Goal: Find specific page/section: Find specific page/section

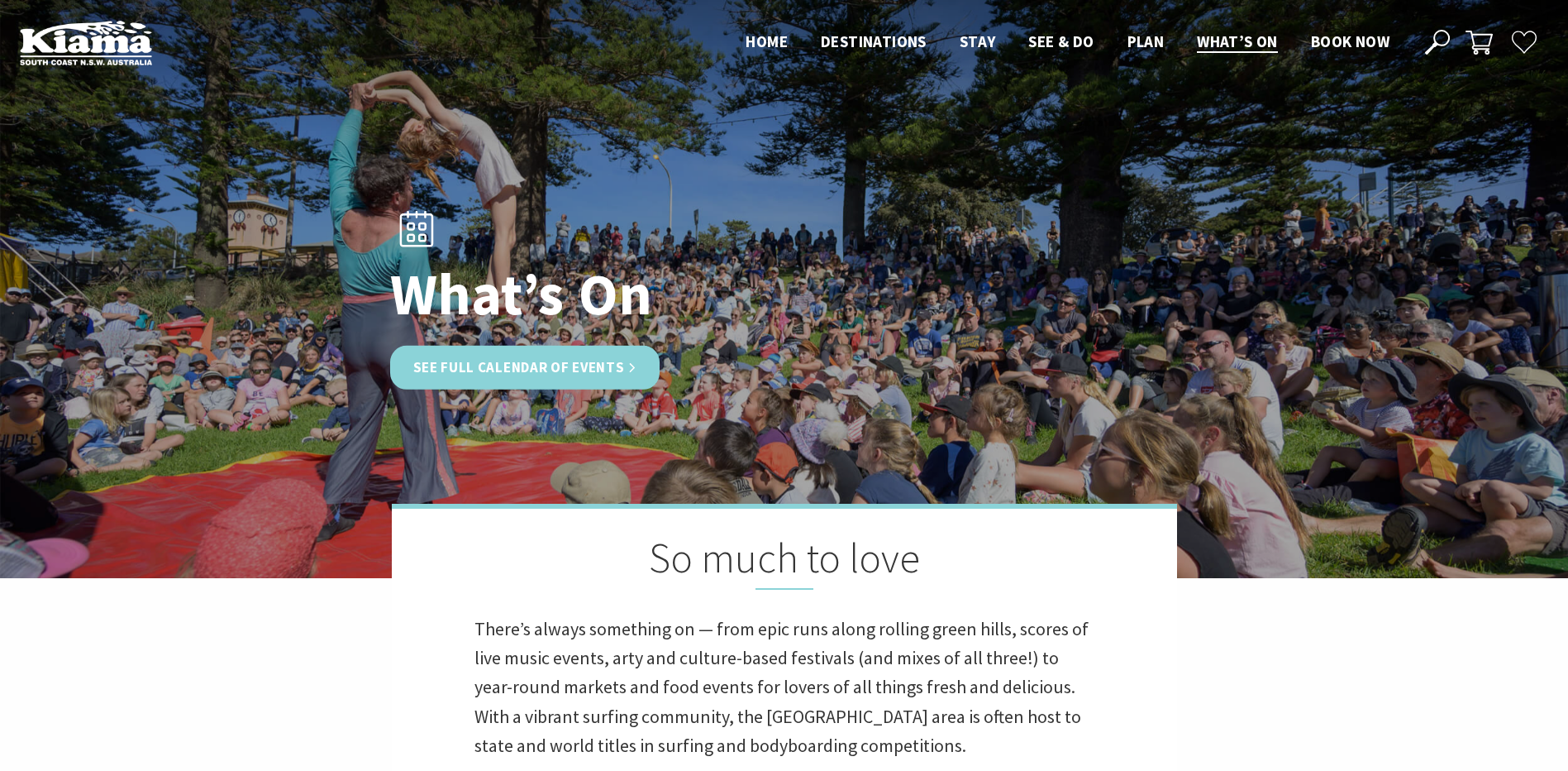
click at [564, 353] on link "See Full Calendar of Events" at bounding box center [525, 368] width 270 height 44
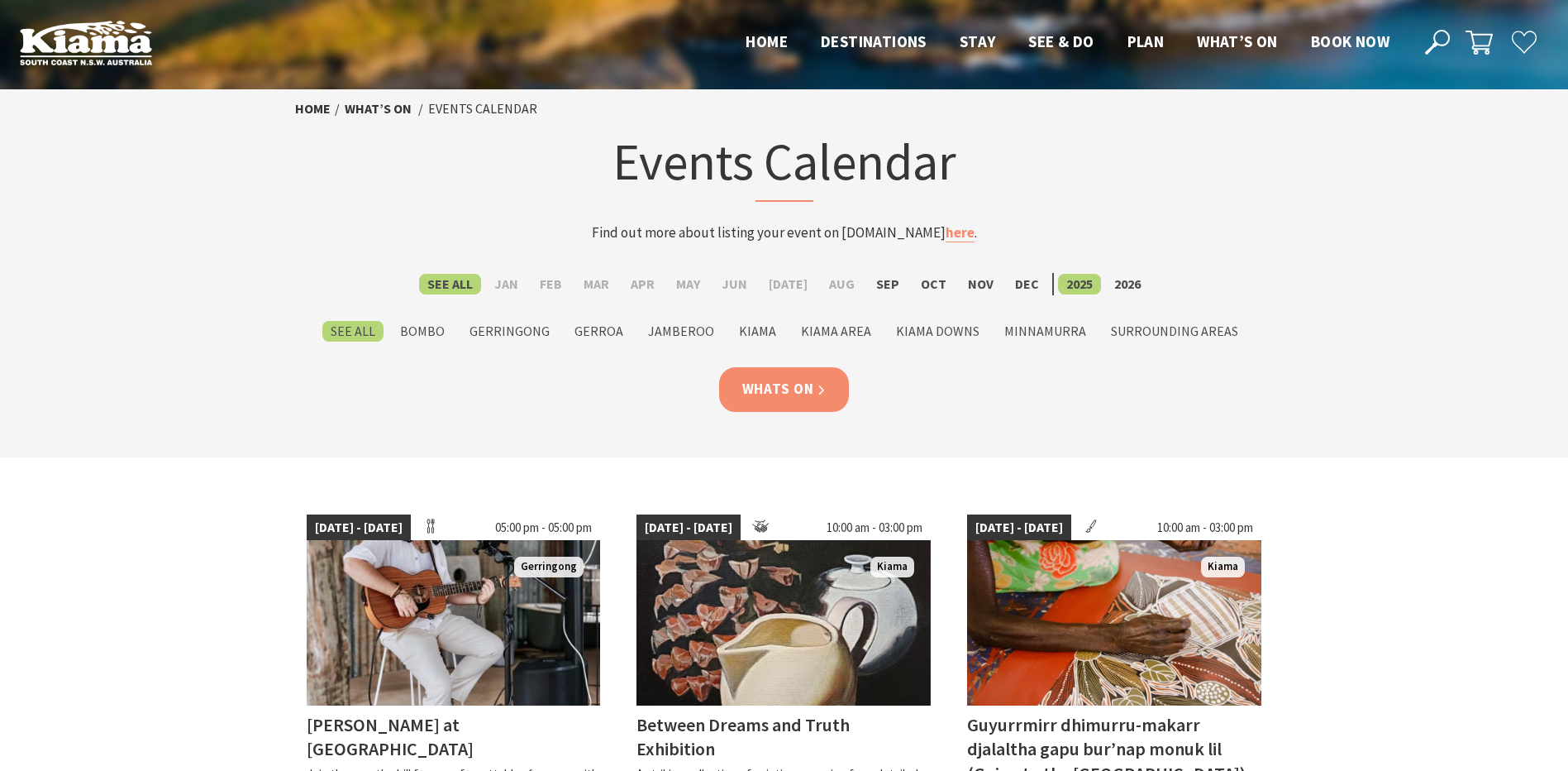
click at [797, 388] on link "Whats On" at bounding box center [784, 389] width 131 height 44
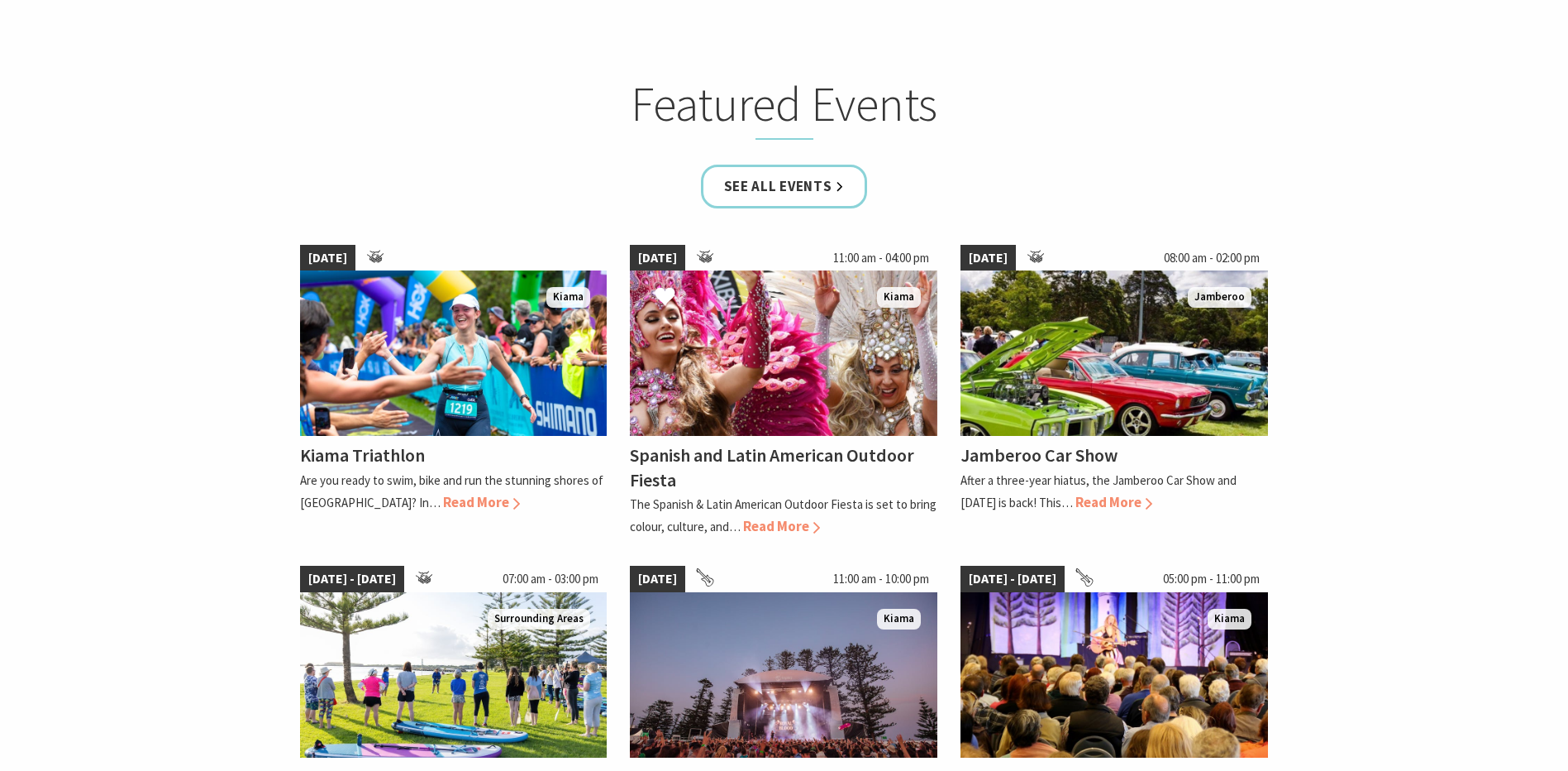
scroll to position [993, 0]
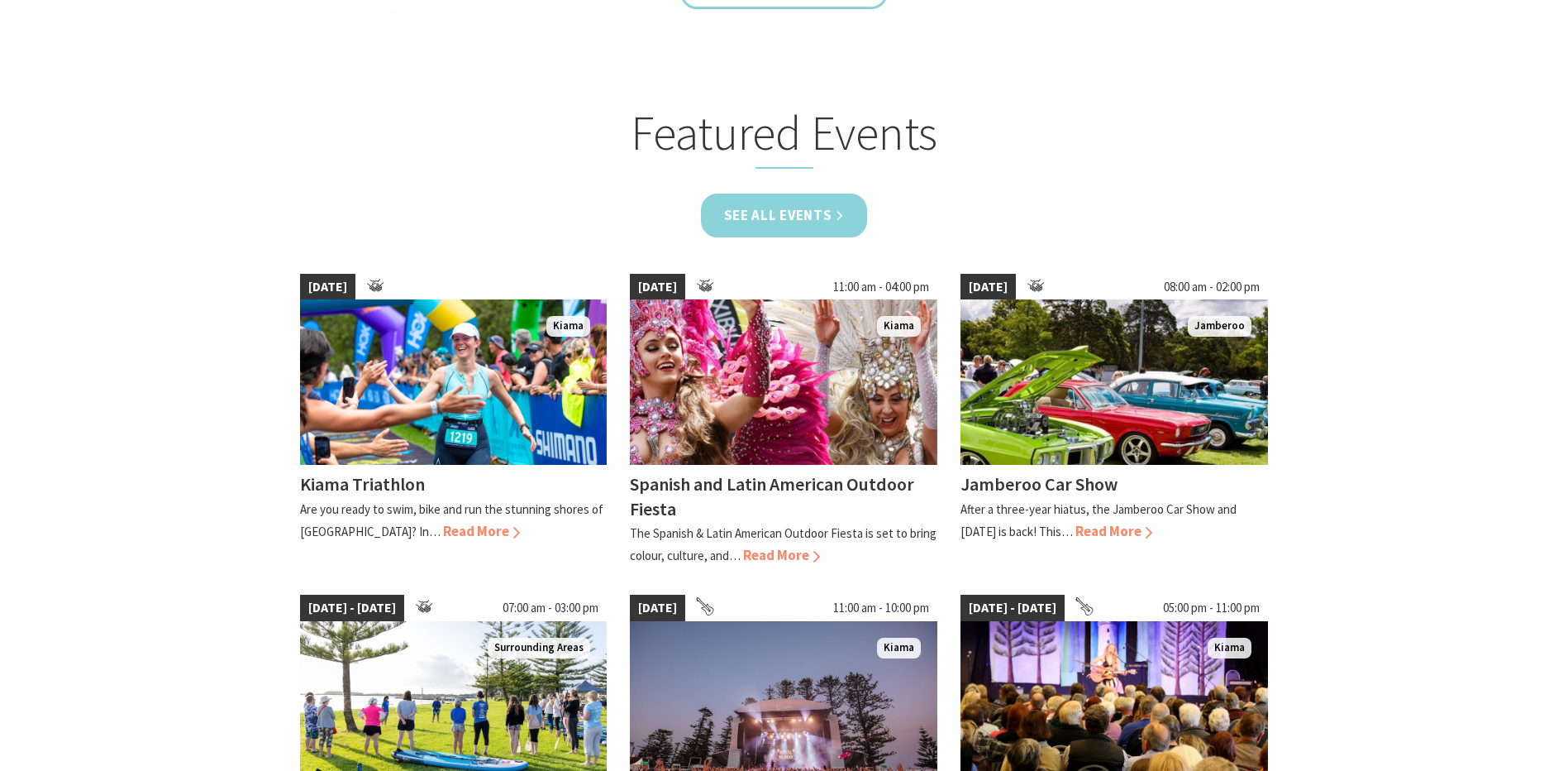
click at [813, 214] on link "See all Events" at bounding box center [784, 215] width 167 height 44
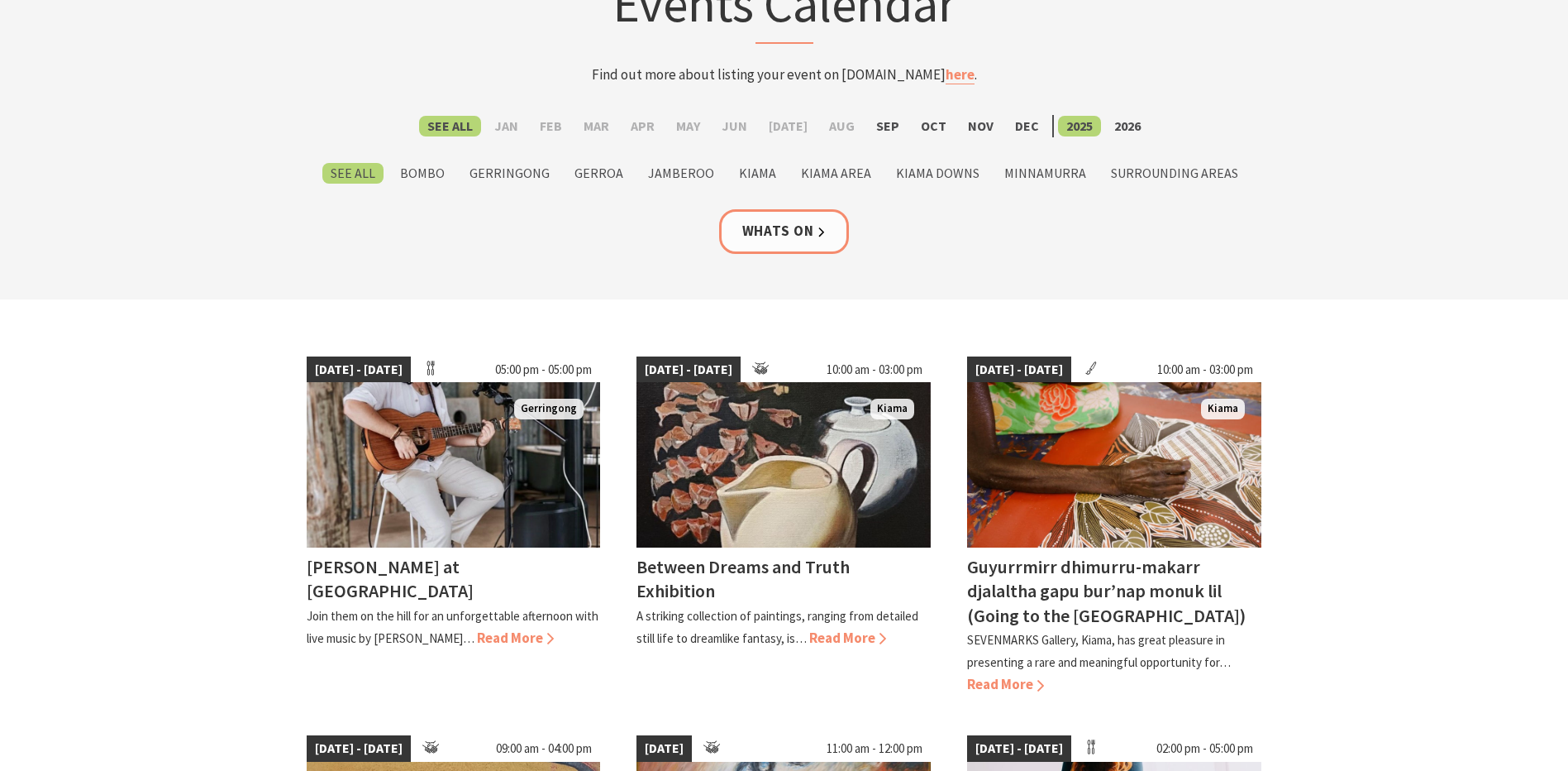
scroll to position [165, 0]
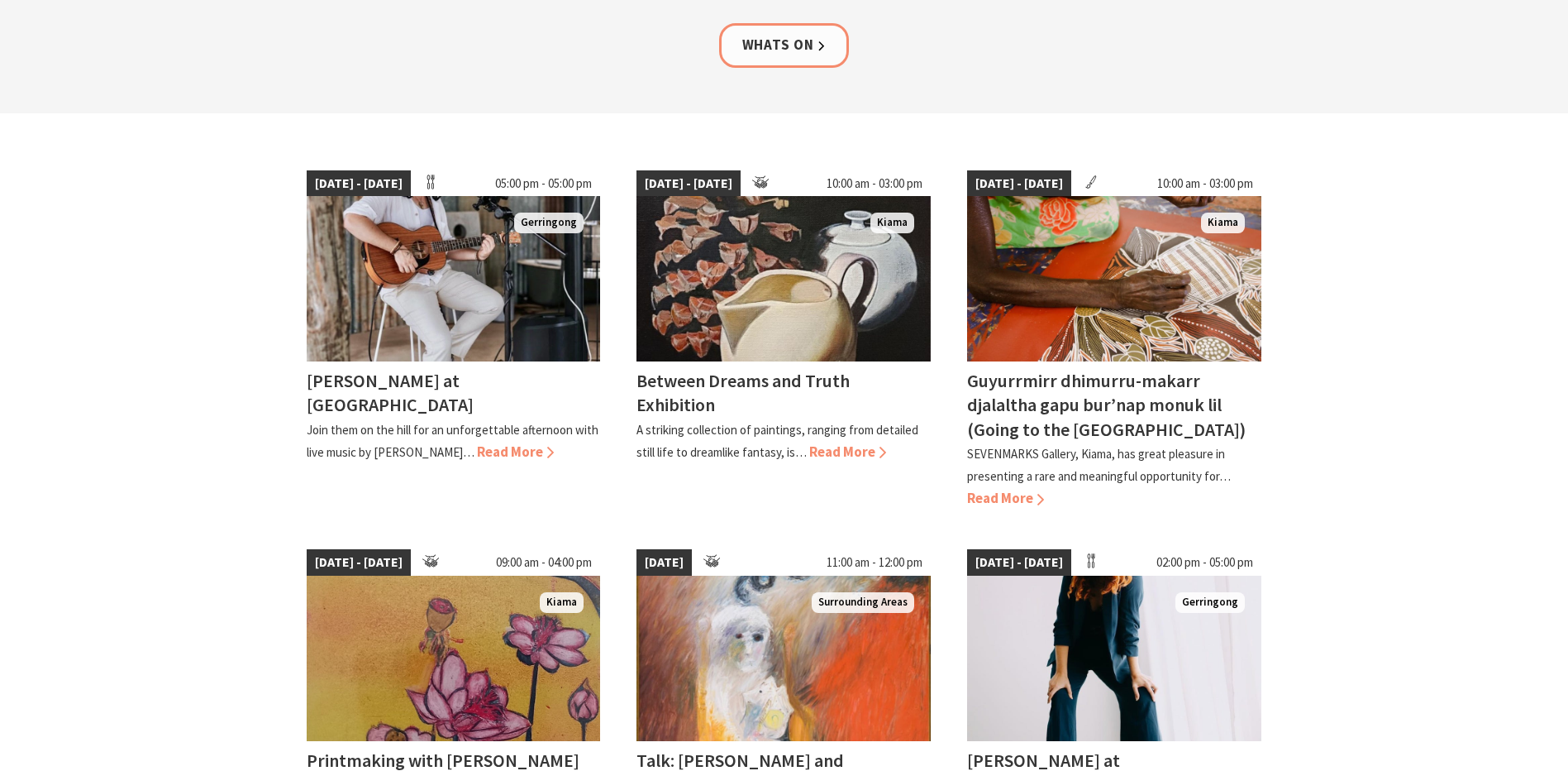
scroll to position [496, 0]
